Goal: Task Accomplishment & Management: Use online tool/utility

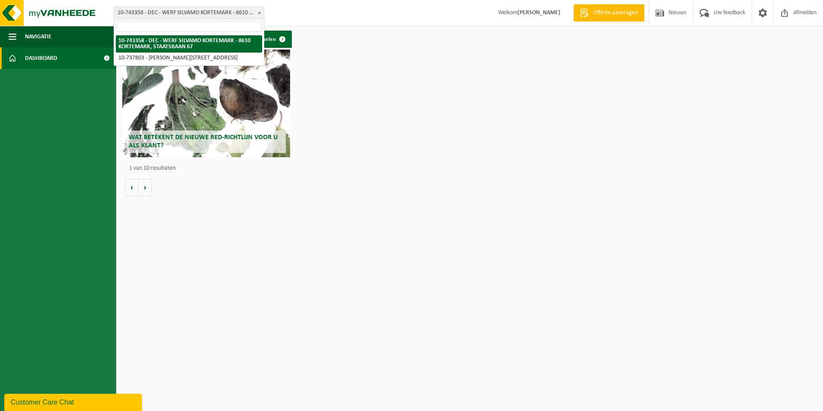
click at [257, 12] on span at bounding box center [259, 12] width 9 height 11
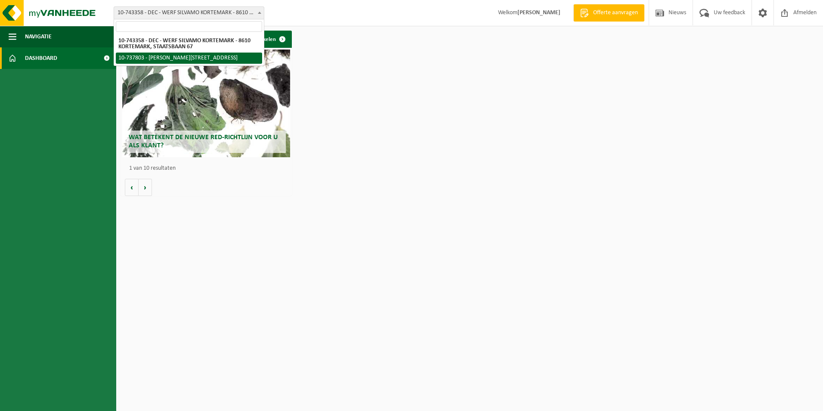
select select "26303"
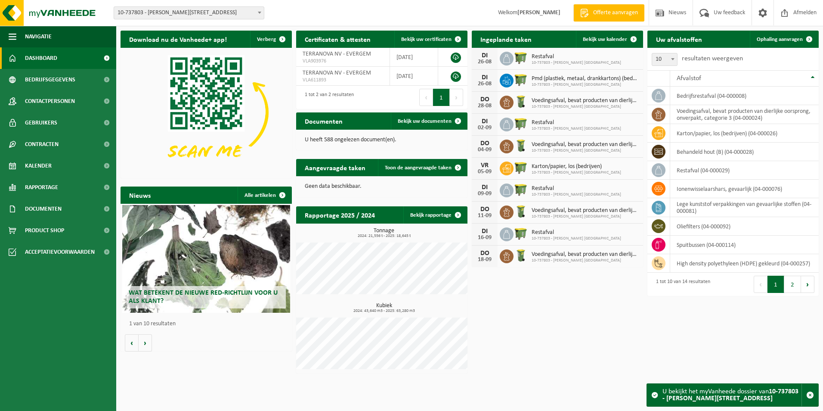
click at [43, 61] on span "Dashboard" at bounding box center [41, 58] width 32 height 22
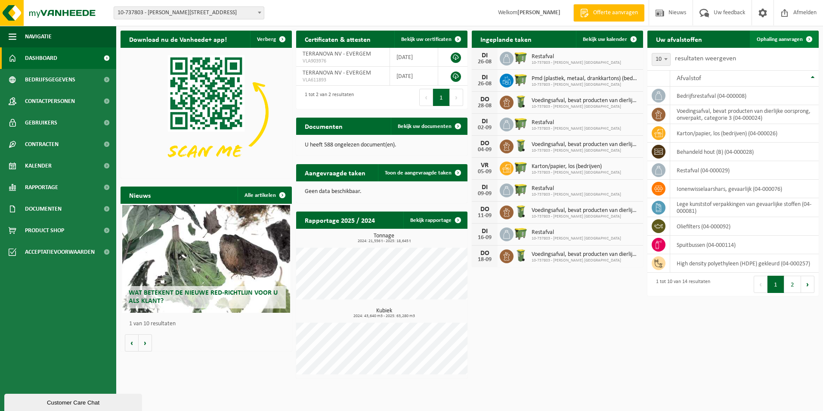
click at [773, 39] on span "Ophaling aanvragen" at bounding box center [780, 40] width 46 height 6
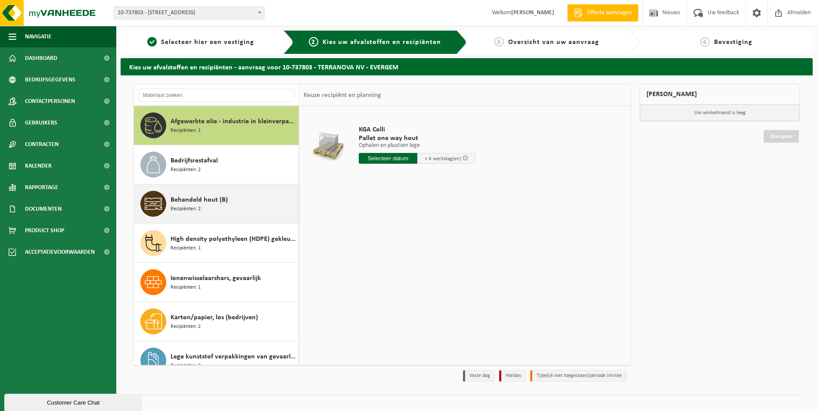
click at [214, 202] on span "Behandeld hout (B)" at bounding box center [199, 200] width 57 height 10
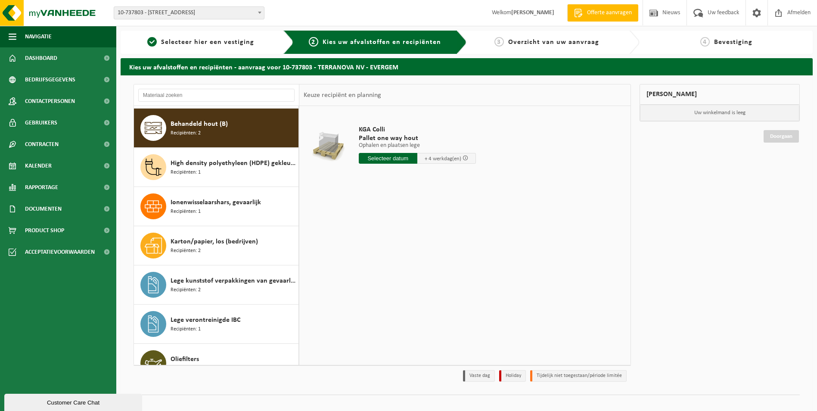
scroll to position [78, 0]
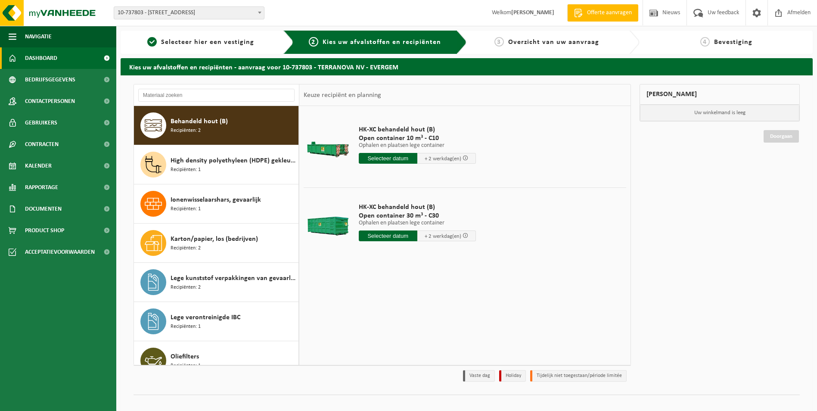
click at [35, 62] on span "Dashboard" at bounding box center [41, 58] width 32 height 22
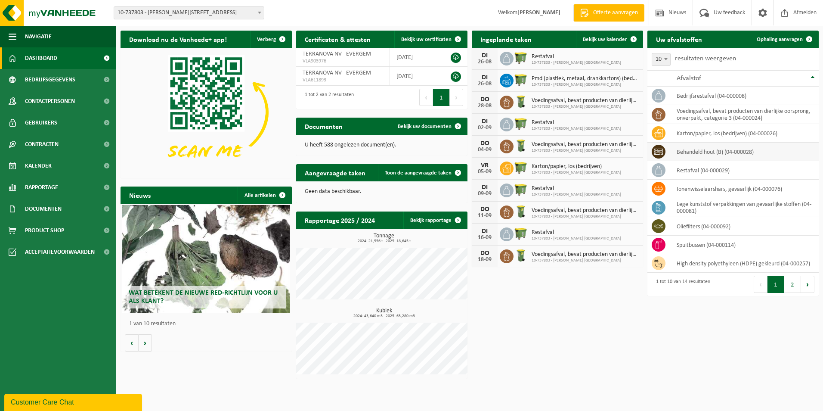
click at [655, 150] on icon at bounding box center [659, 151] width 9 height 9
click at [670, 154] on td "behandeld hout (B) (04-000028)" at bounding box center [744, 152] width 149 height 19
click at [765, 36] on link "Ophaling aanvragen" at bounding box center [784, 39] width 68 height 17
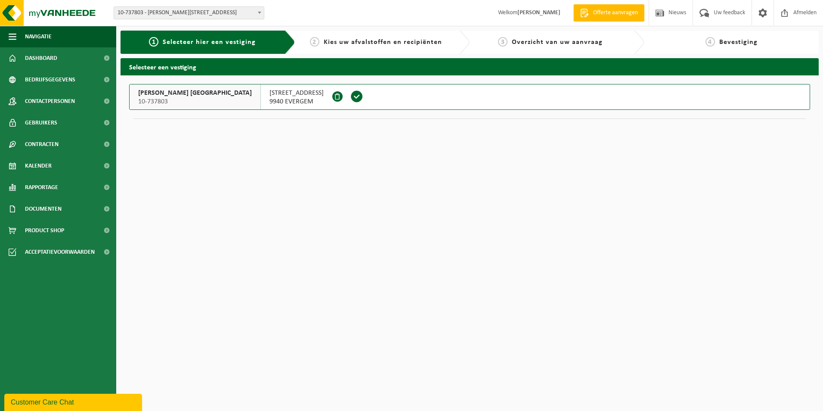
click at [161, 94] on span "TERRANOVA NV" at bounding box center [195, 93] width 114 height 9
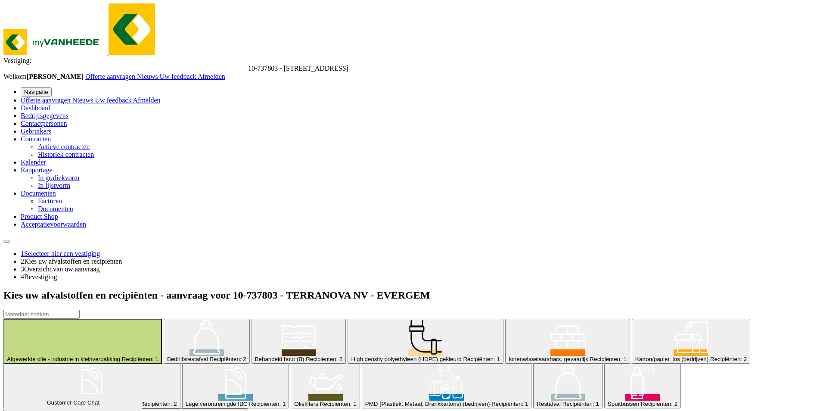
click at [255, 356] on div "Behandeld hout (B) Recipiënten: 2" at bounding box center [299, 359] width 88 height 6
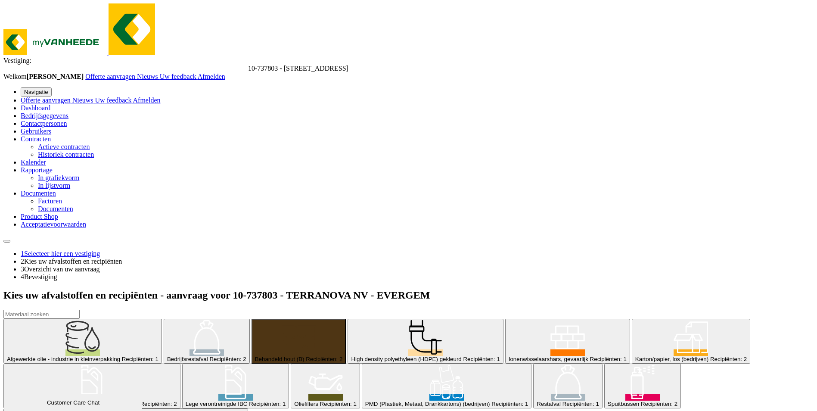
scroll to position [78, 0]
click at [351, 356] on span "High density polyethyleen (HDPE) gekleurd" at bounding box center [406, 359] width 110 height 6
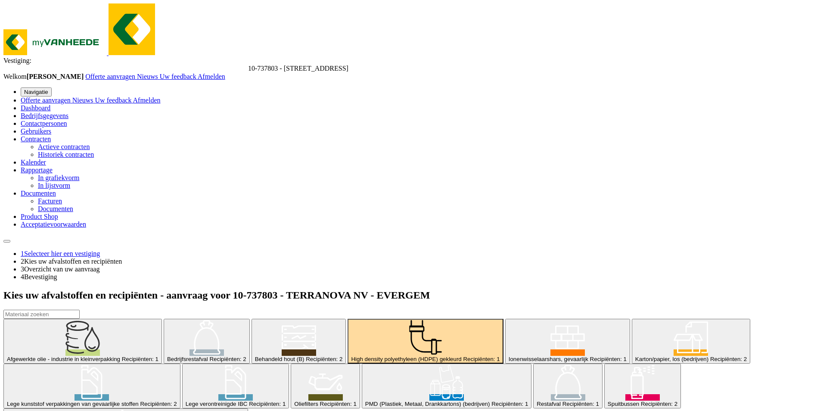
scroll to position [118, 0]
click at [608, 400] on span "Spuitbussen" at bounding box center [623, 403] width 31 height 6
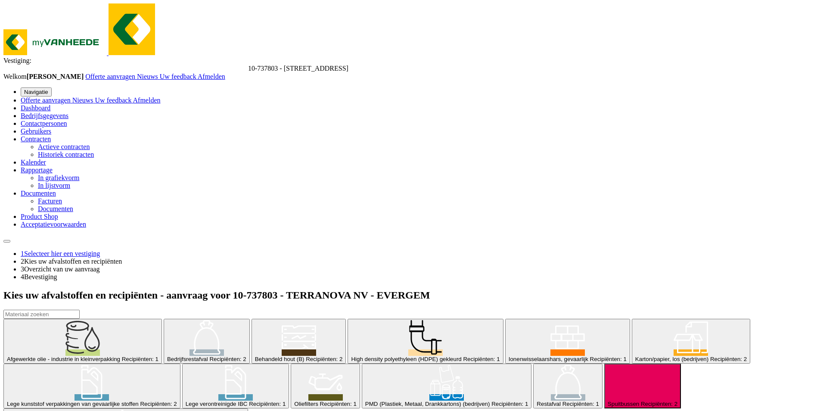
scroll to position [21, 0]
click at [255, 356] on span "Behandeld hout (B)" at bounding box center [280, 359] width 50 height 6
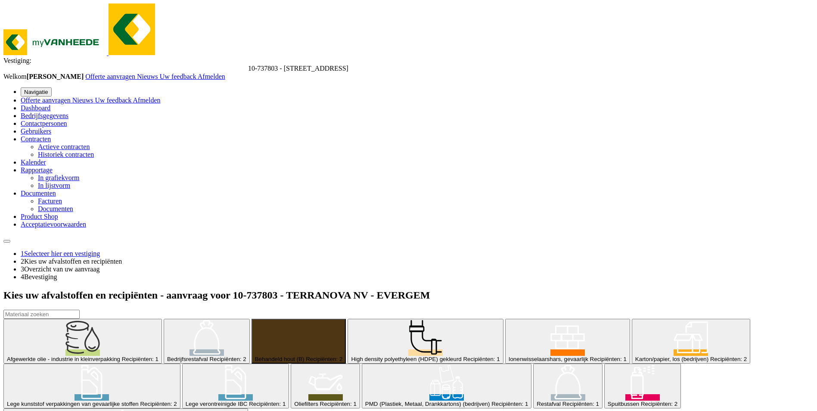
scroll to position [78, 0]
click at [351, 356] on div "High density polyethyleen (HDPE) gekleurd Recipiënten: 1" at bounding box center [425, 359] width 149 height 6
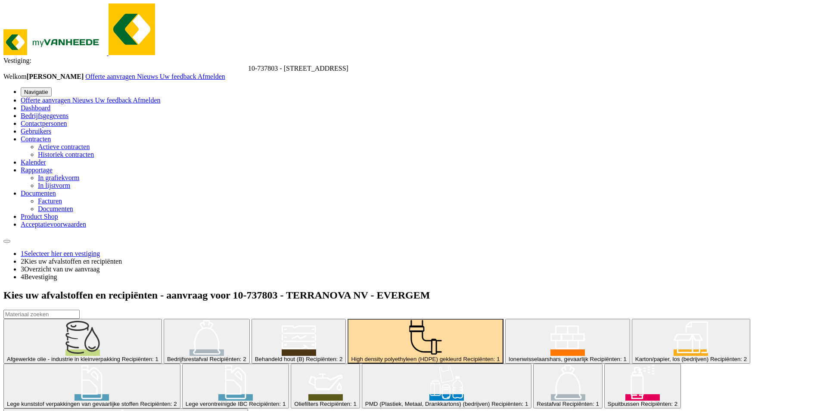
scroll to position [118, 0]
